Goal: Find specific fact: Find specific fact

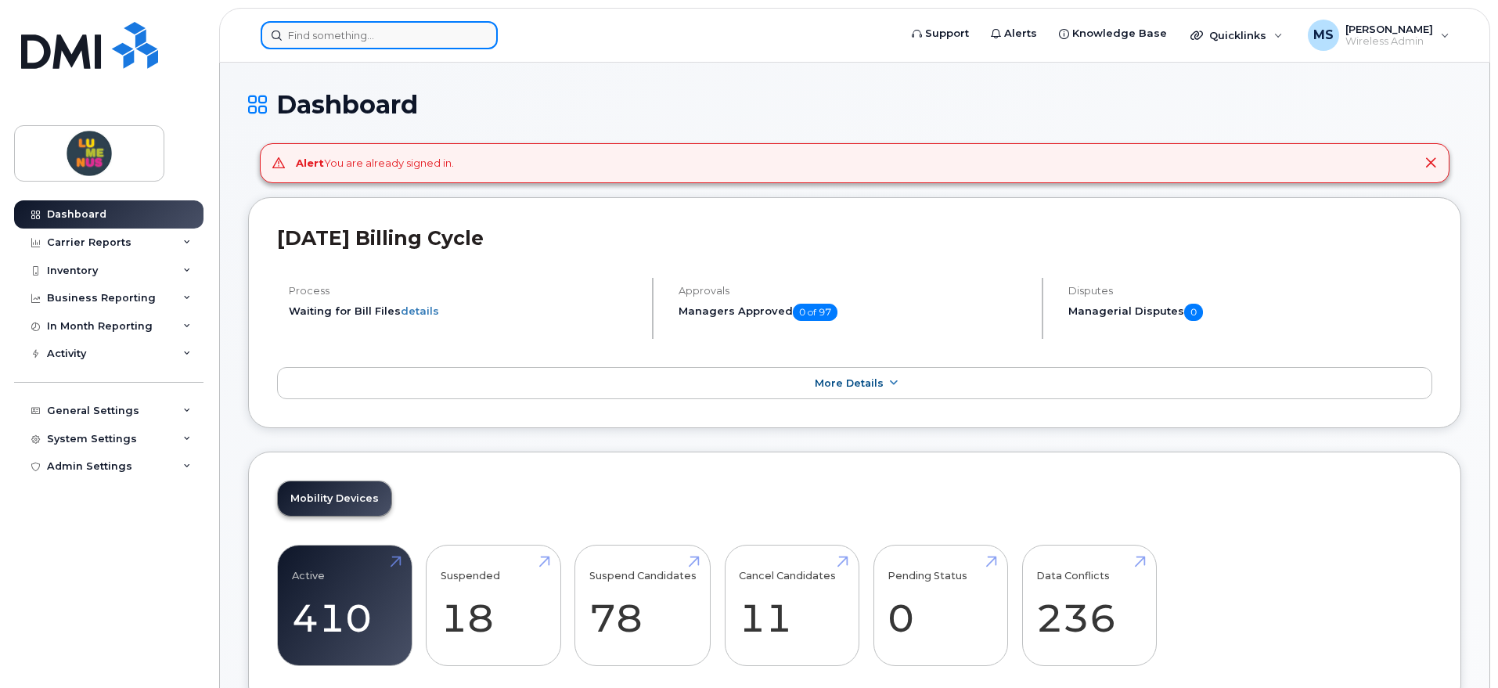
click at [408, 27] on input at bounding box center [379, 35] width 237 height 28
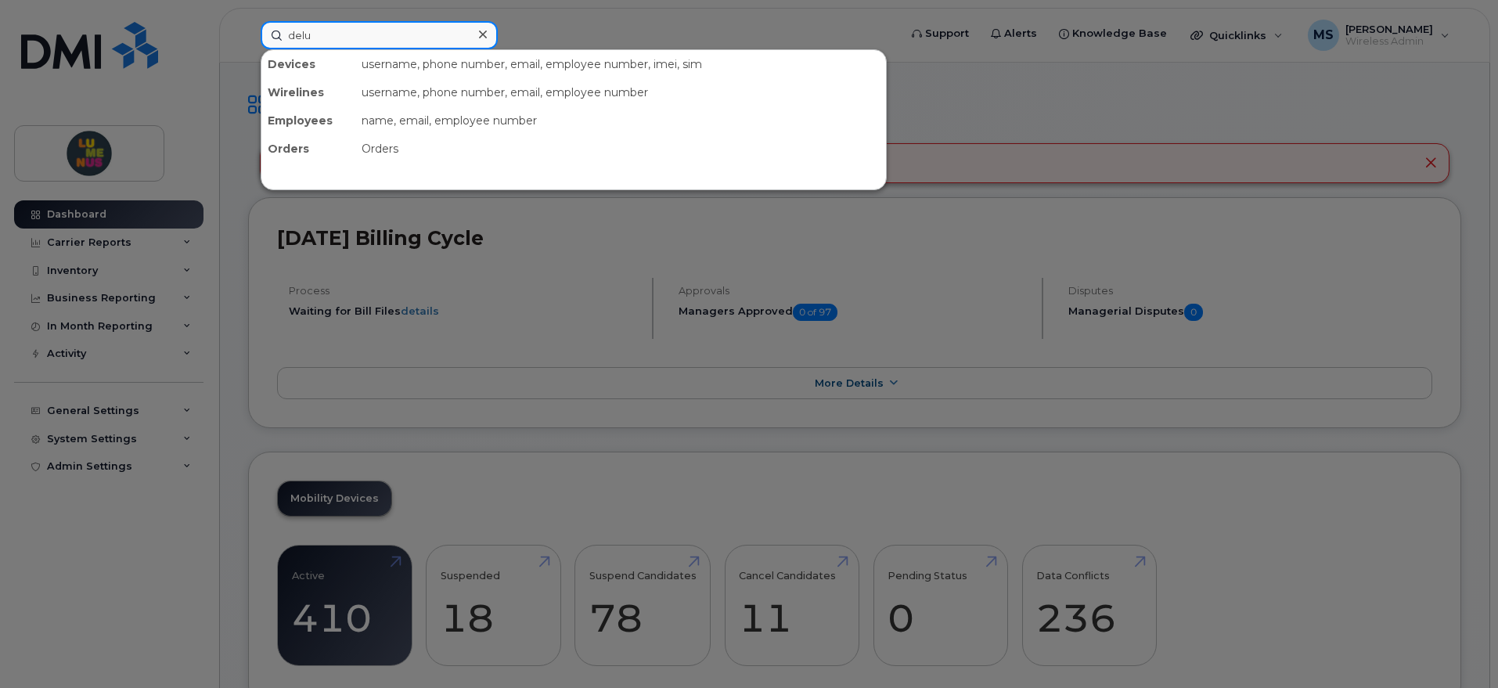
type input "delud"
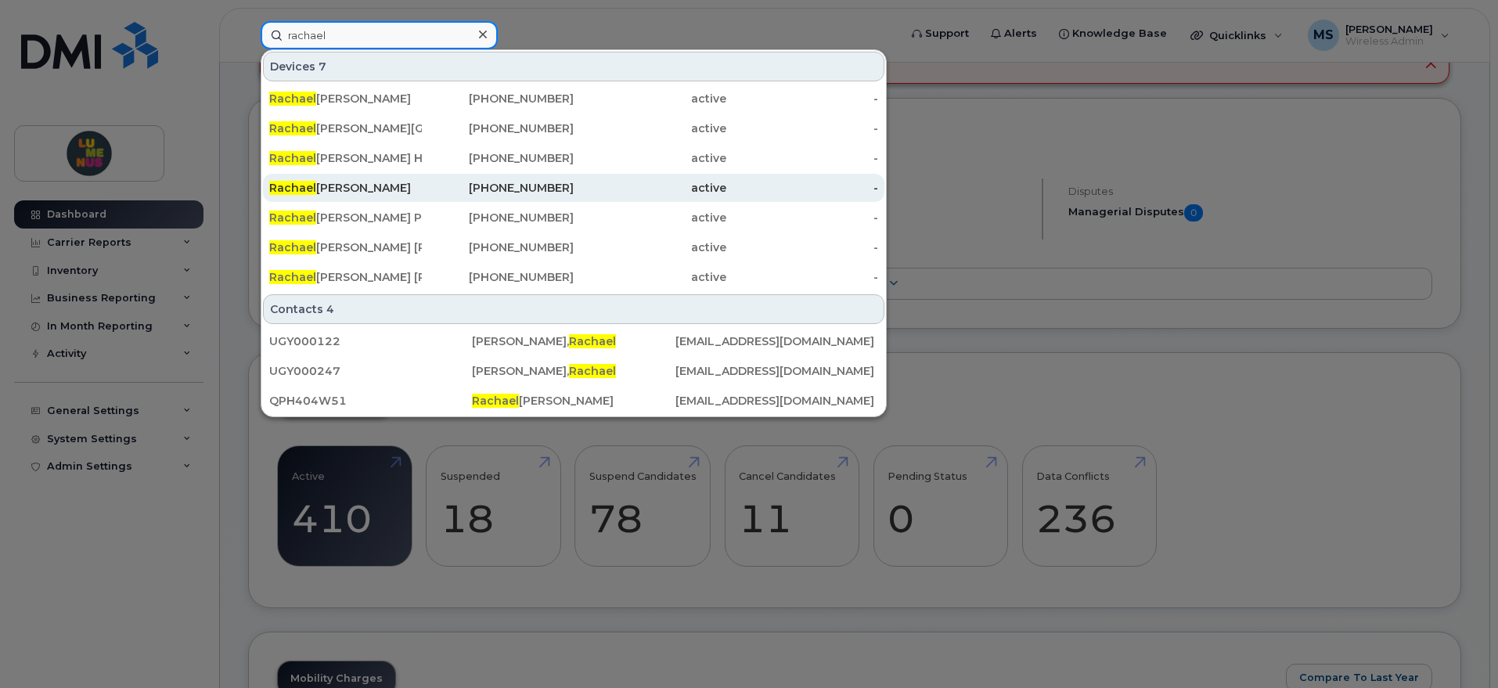
scroll to position [196, 0]
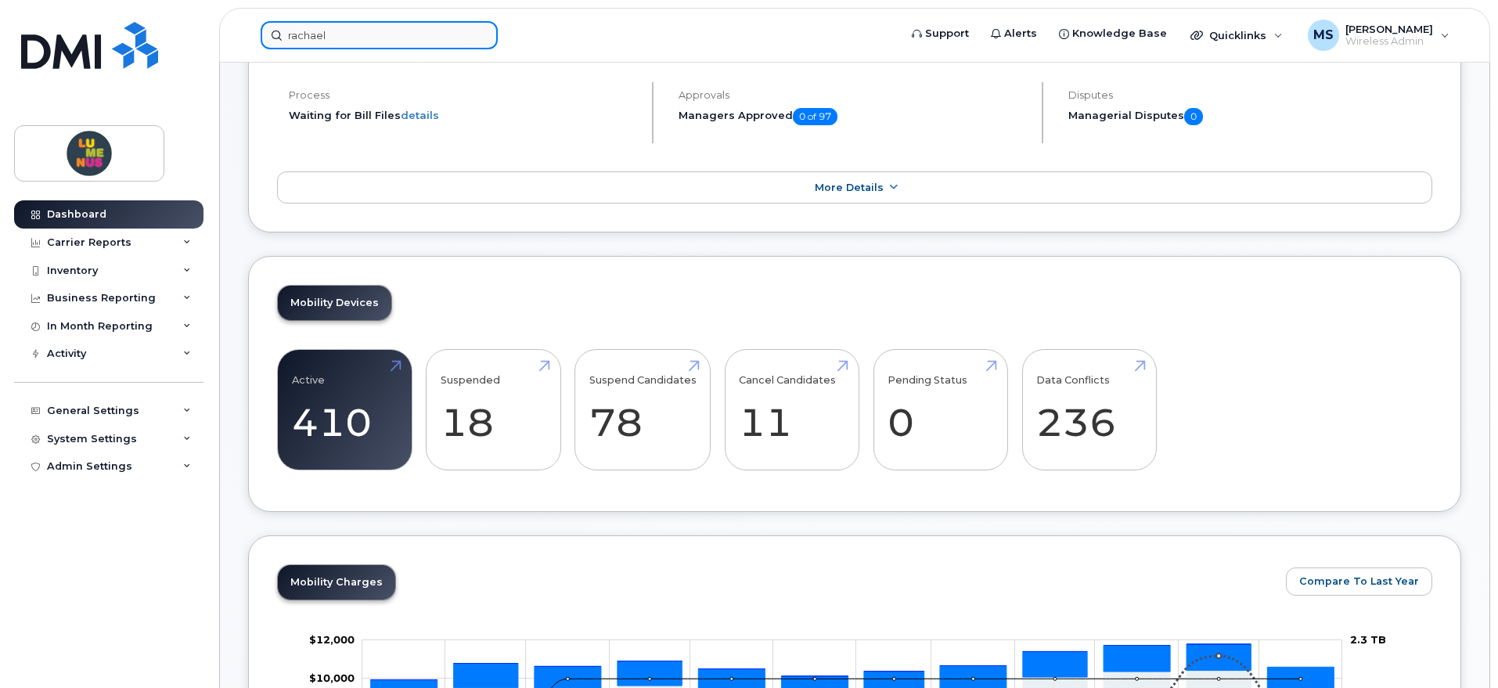
click at [444, 37] on input "rachael" at bounding box center [379, 35] width 237 height 28
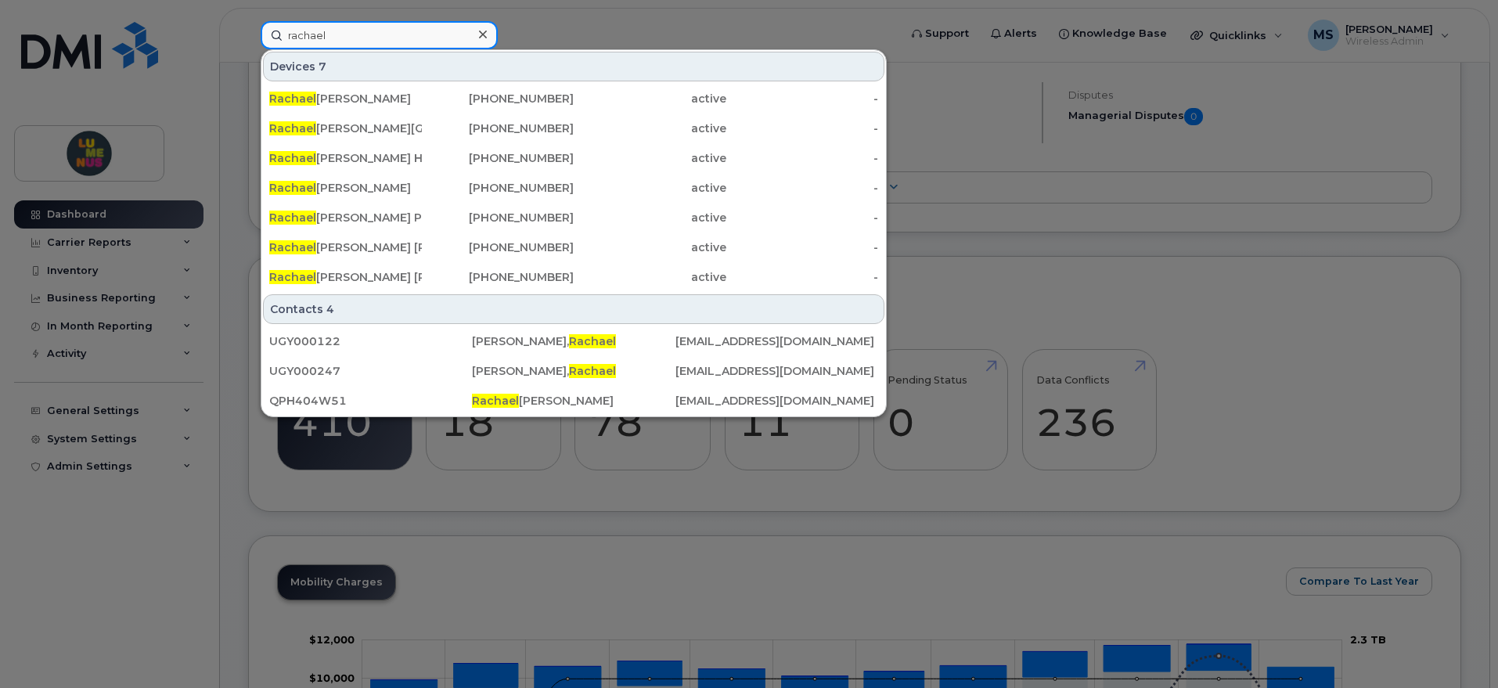
drag, startPoint x: 383, startPoint y: 41, endPoint x: 243, endPoint y: 35, distance: 140.2
click at [248, 35] on div "rachael Devices 7 Rachael Brubacher 416-230-8105 active - Rachael Brubacher Yor…" at bounding box center [574, 35] width 653 height 28
paste input "4373294266"
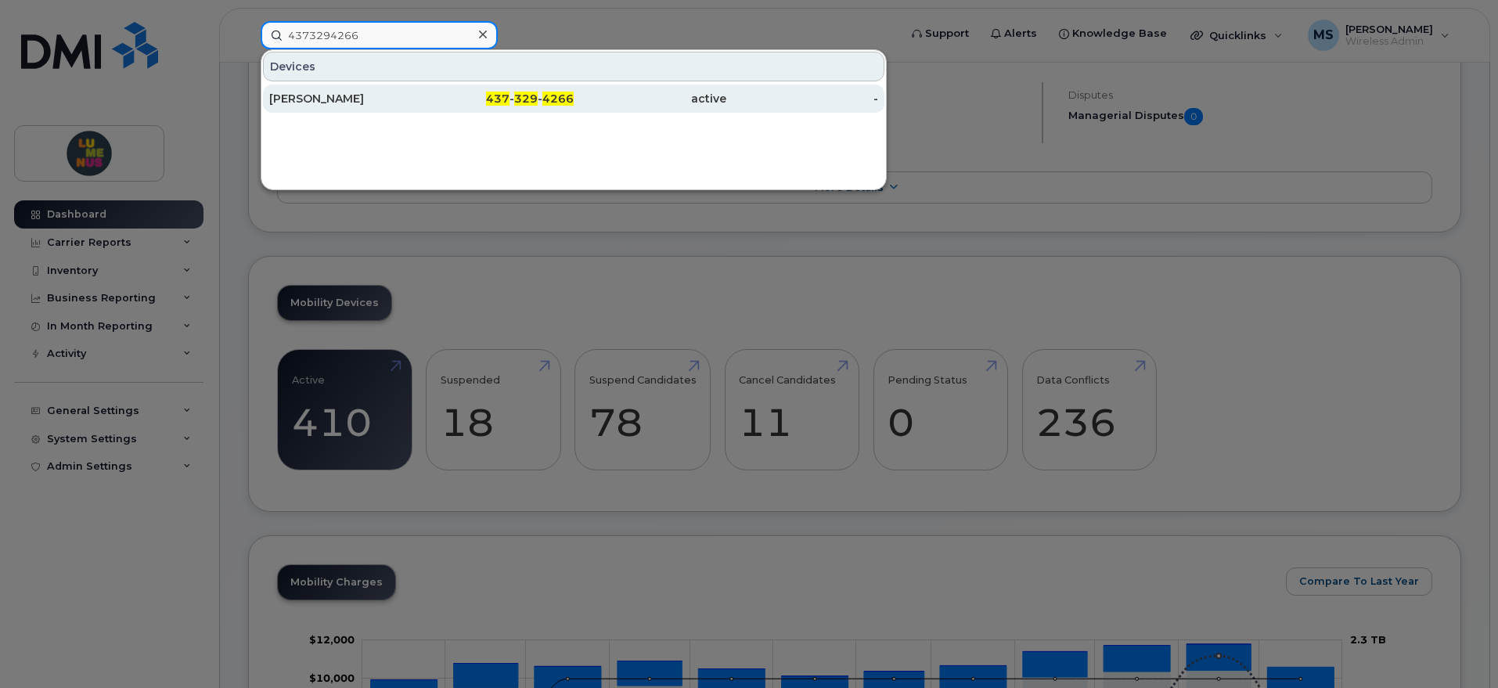
type input "4373294266"
click at [364, 100] on div "[PERSON_NAME]" at bounding box center [345, 99] width 153 height 16
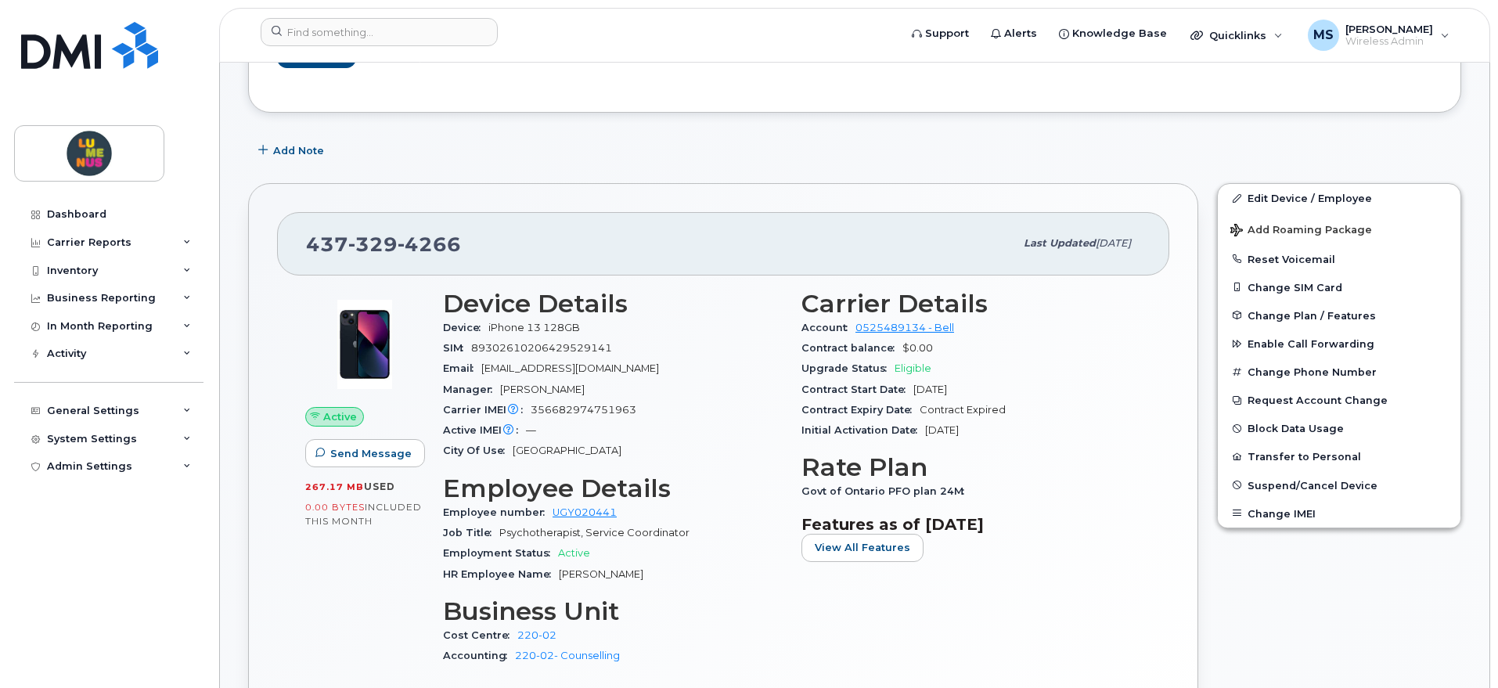
scroll to position [196, 0]
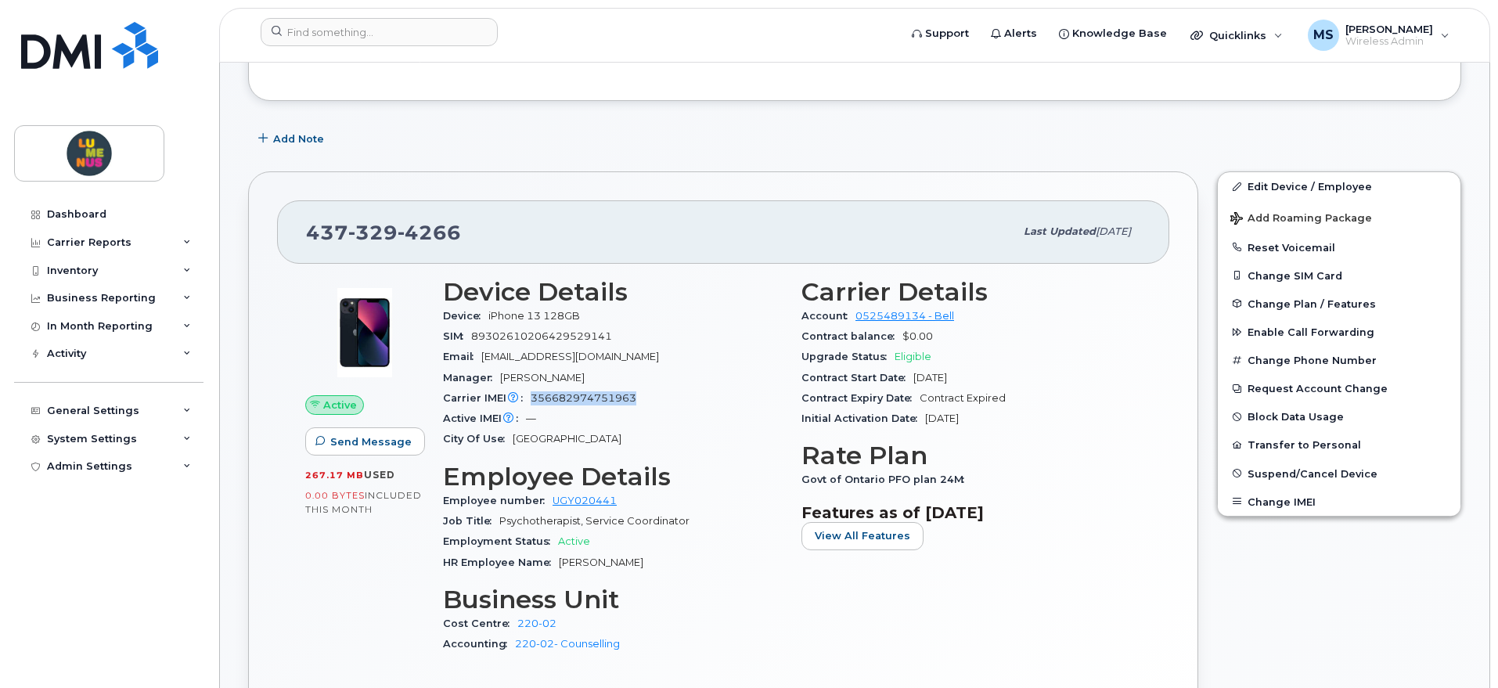
drag, startPoint x: 634, startPoint y: 397, endPoint x: 533, endPoint y: 401, distance: 101.0
click at [533, 401] on span "356682974751963" at bounding box center [584, 398] width 106 height 12
copy span "356682974751963"
drag, startPoint x: 460, startPoint y: 229, endPoint x: 308, endPoint y: 236, distance: 152.8
click at [308, 236] on div "437 329 4266" at bounding box center [660, 231] width 708 height 33
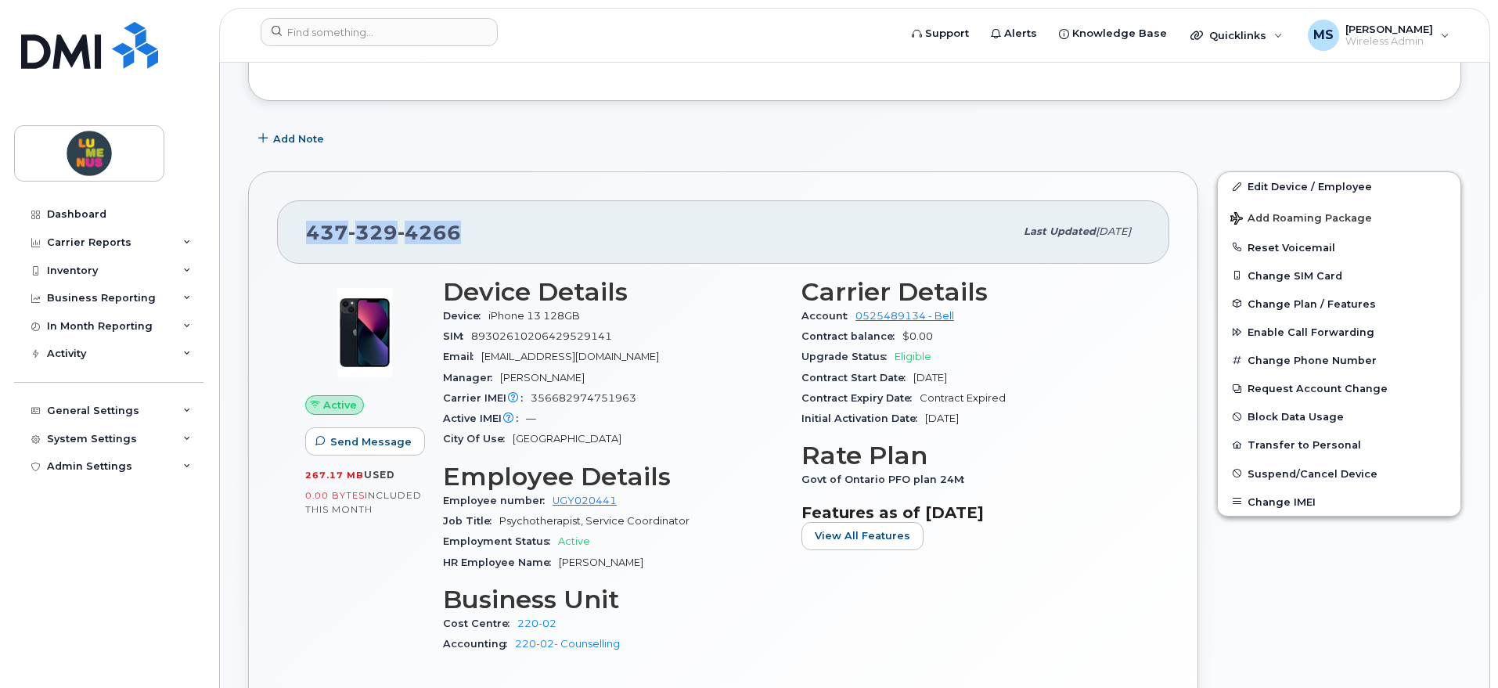
copy span "437 329 4266"
click at [1263, 185] on link "Edit Device / Employee" at bounding box center [1339, 186] width 243 height 28
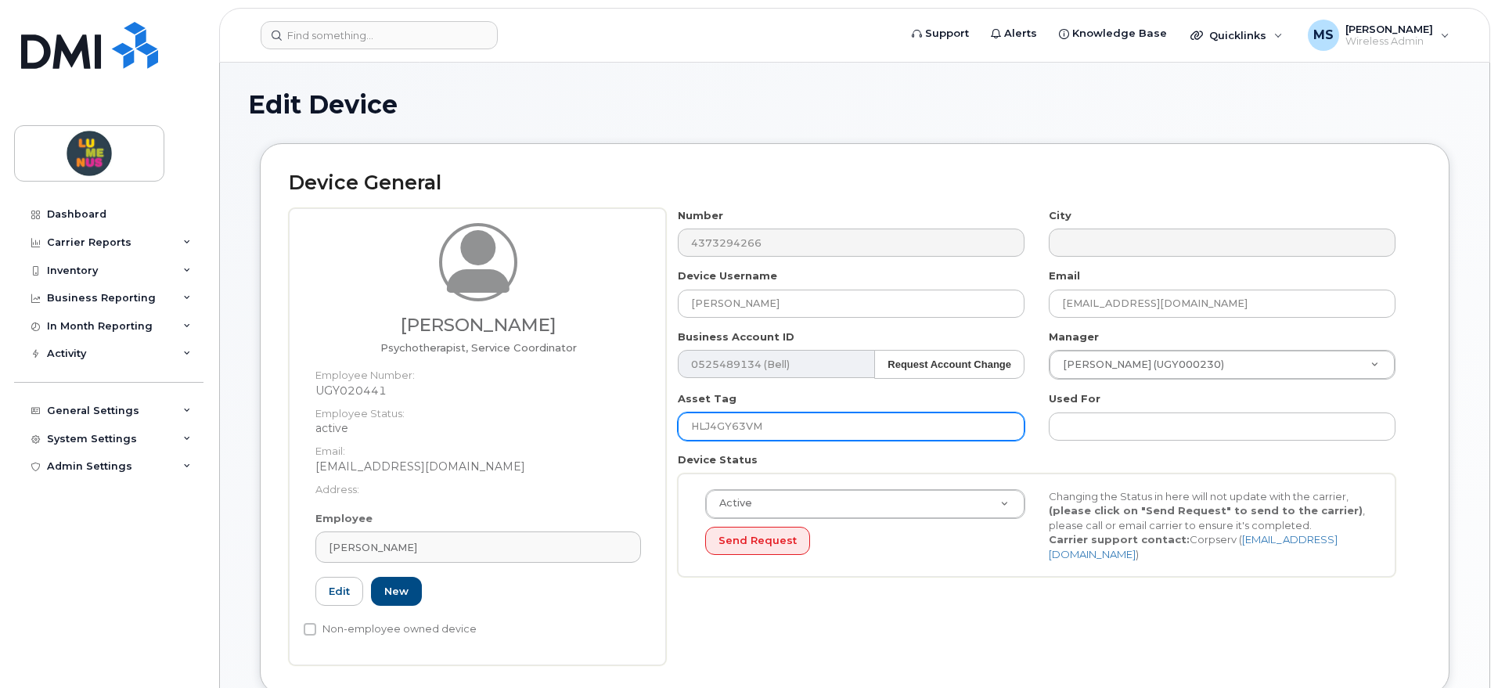
click at [819, 421] on input "HLJ4GY63VM" at bounding box center [851, 426] width 347 height 28
drag, startPoint x: 768, startPoint y: 426, endPoint x: 657, endPoint y: 419, distance: 111.3
click at [659, 420] on div "[PERSON_NAME] Psychotherapist, Service Coordinator Employee Number: UGY020441 E…" at bounding box center [855, 436] width 1132 height 457
click at [664, 247] on div "[PERSON_NAME] Psychotherapist, Service Coordinator Employee Number: UGY020441 E…" at bounding box center [855, 436] width 1132 height 457
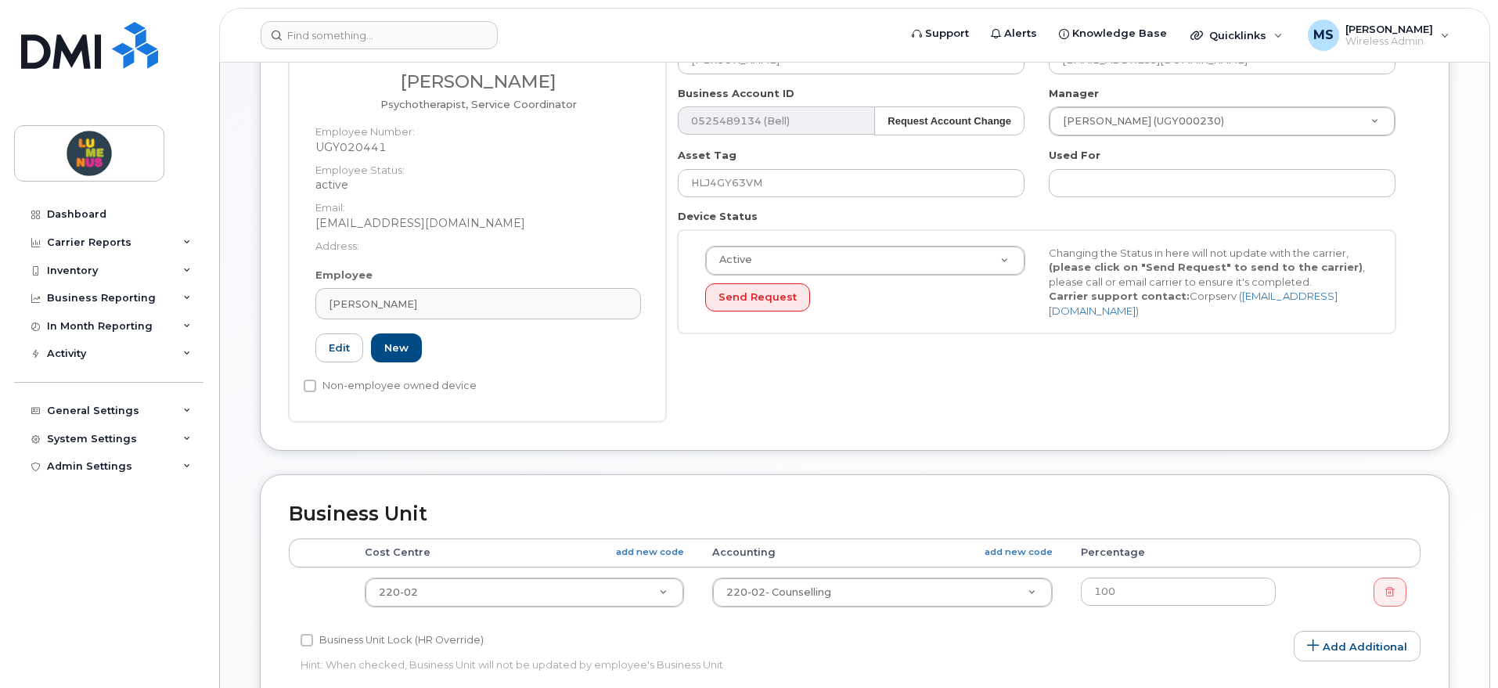
scroll to position [685, 0]
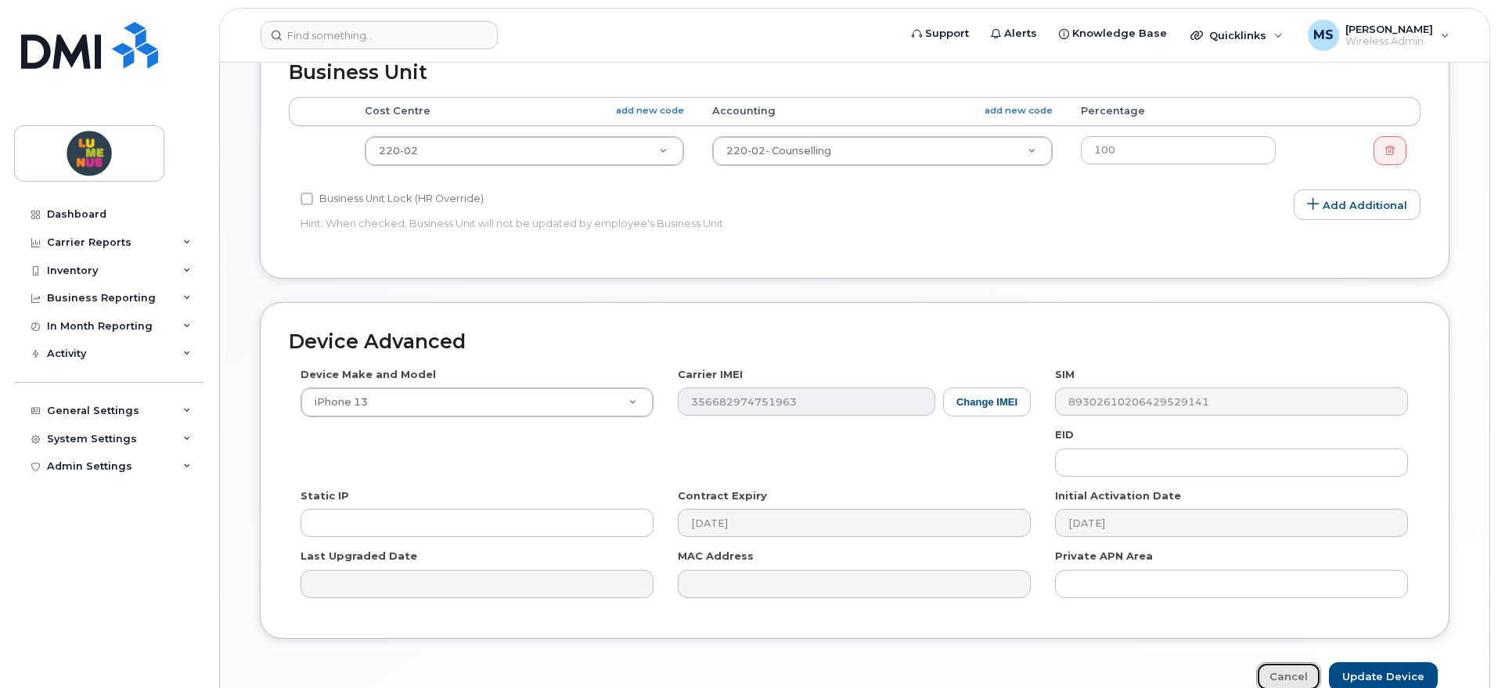
click at [1305, 679] on link "Cancel" at bounding box center [1288, 676] width 65 height 29
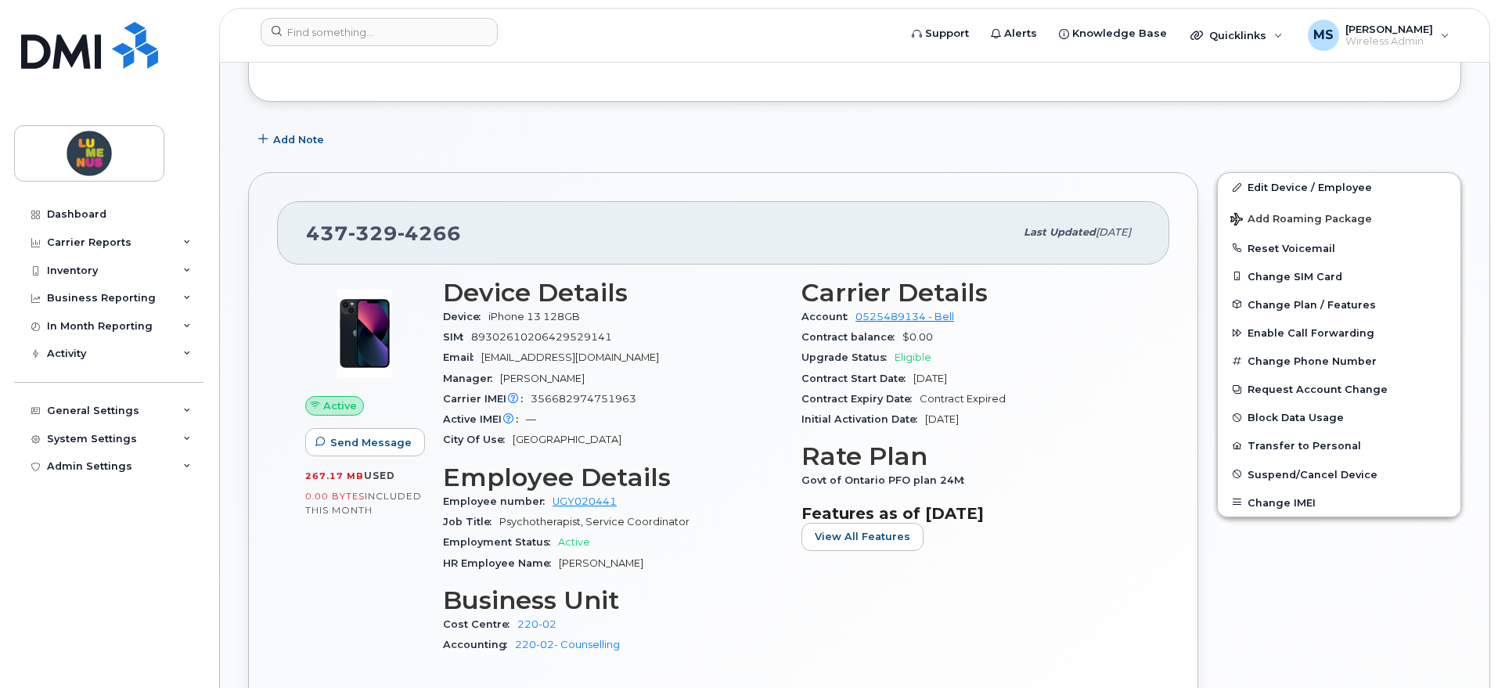
scroll to position [196, 0]
drag, startPoint x: 616, startPoint y: 335, endPoint x: 475, endPoint y: 340, distance: 140.9
click at [475, 340] on div "SIM [TECHNICAL_ID]" at bounding box center [613, 336] width 340 height 20
copy span "89302610206429529141"
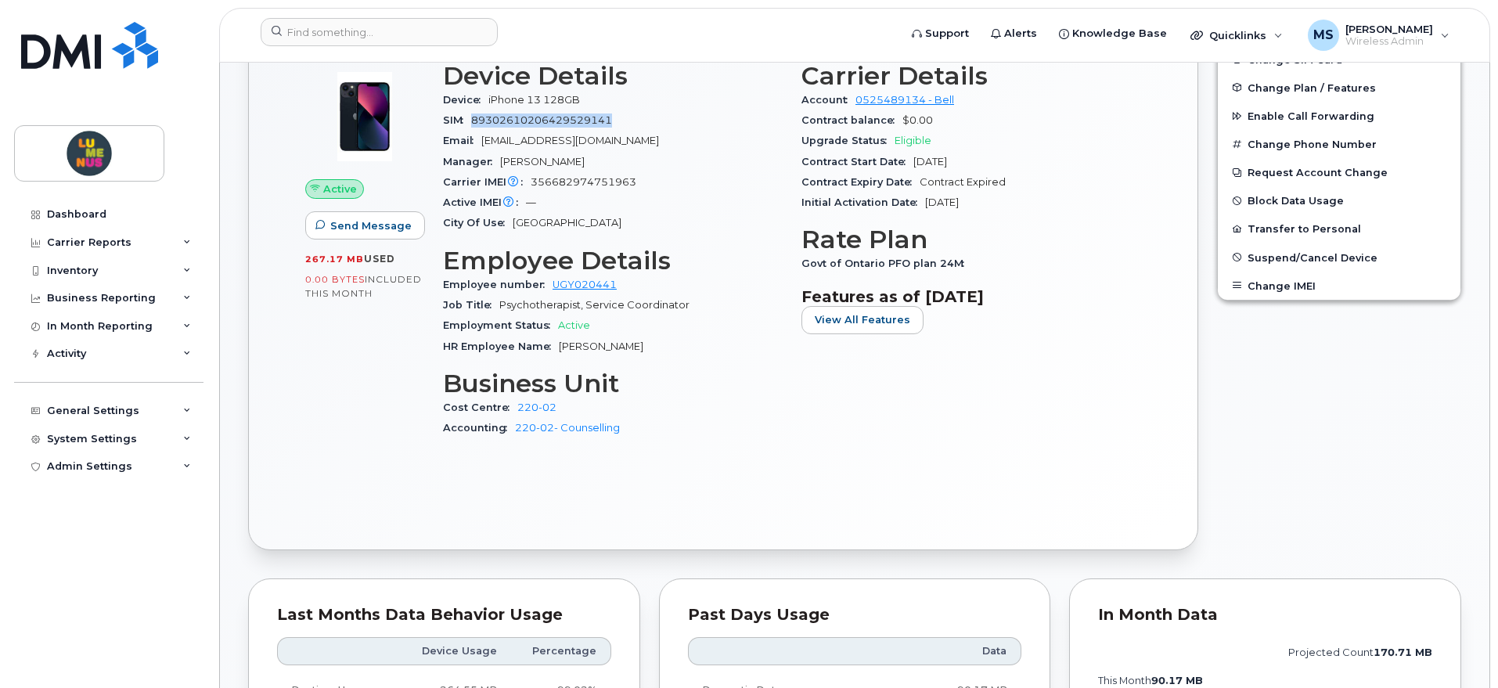
scroll to position [0, 0]
